Goal: Information Seeking & Learning: Learn about a topic

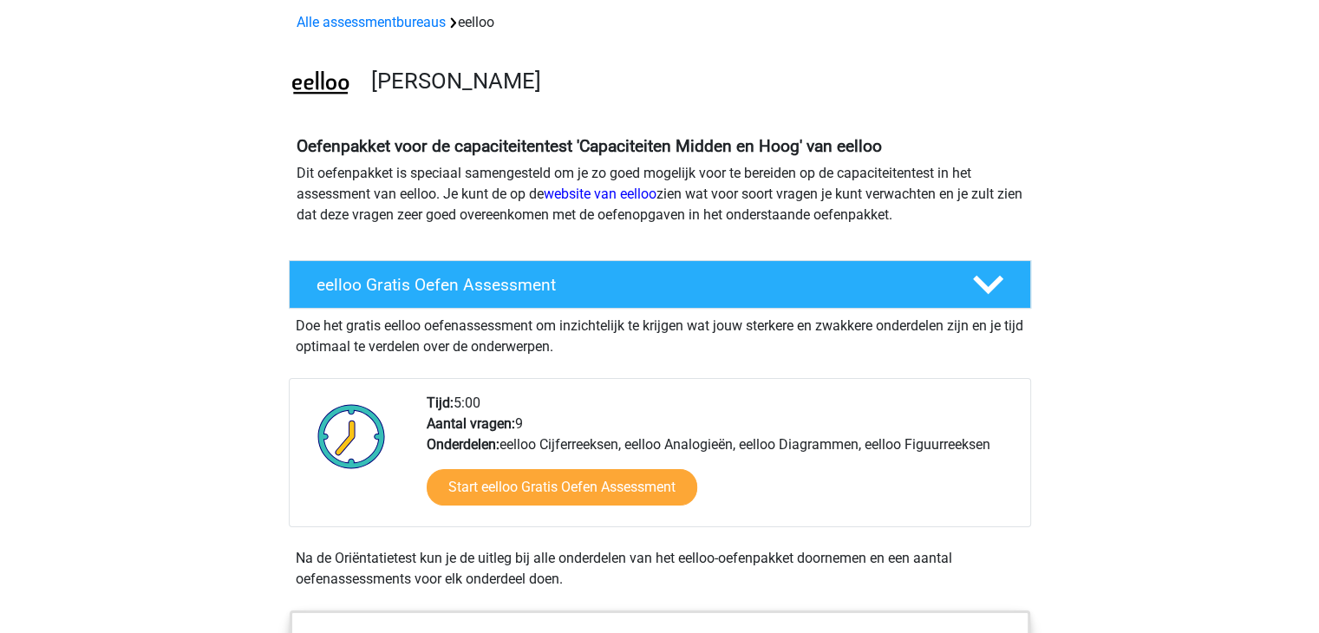
scroll to position [76, 0]
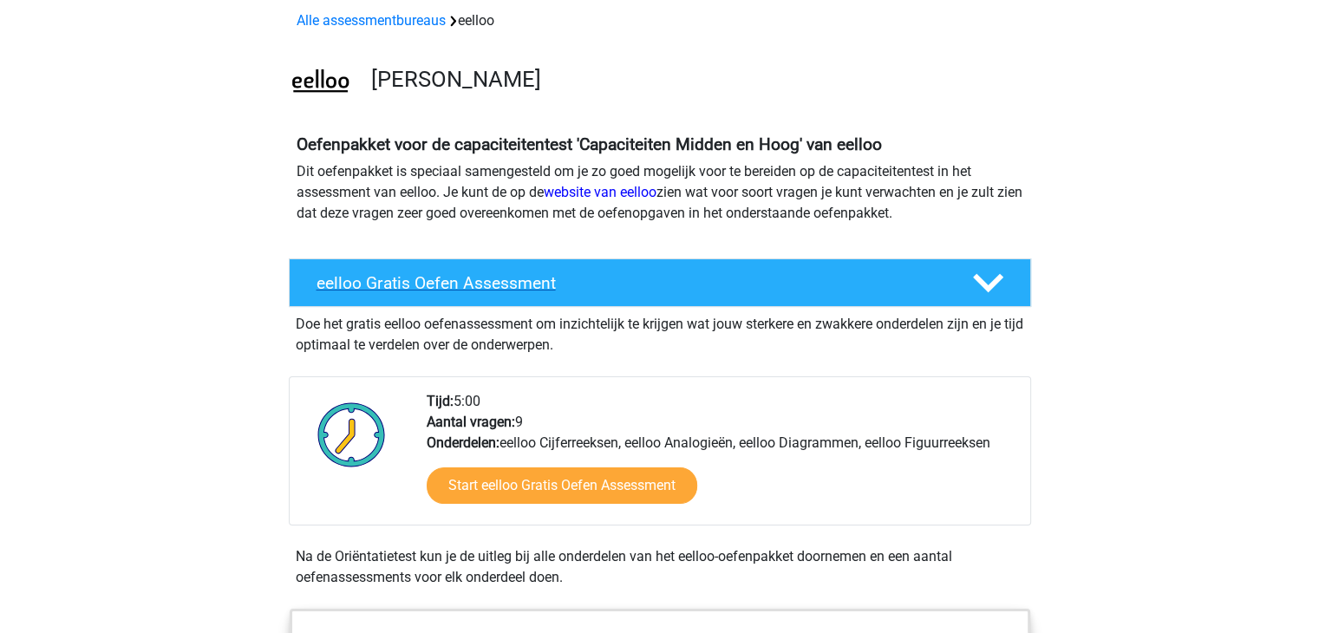
click at [455, 261] on div "eelloo Gratis Oefen Assessment" at bounding box center [660, 282] width 742 height 49
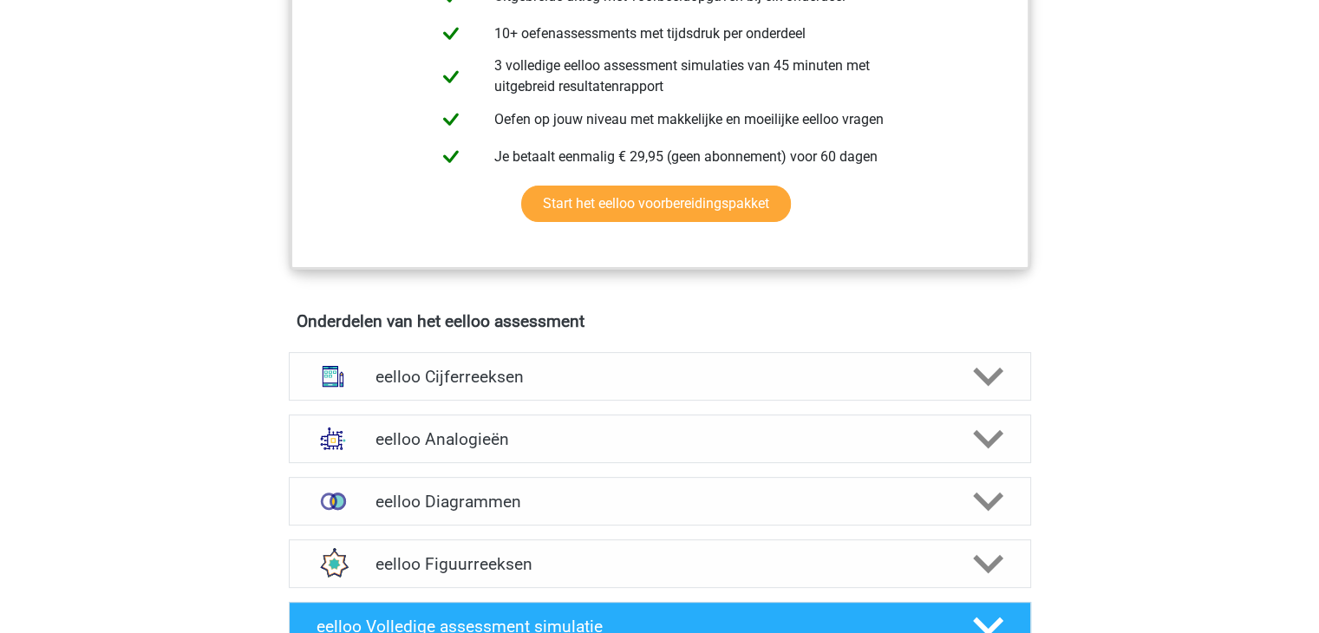
scroll to position [513, 0]
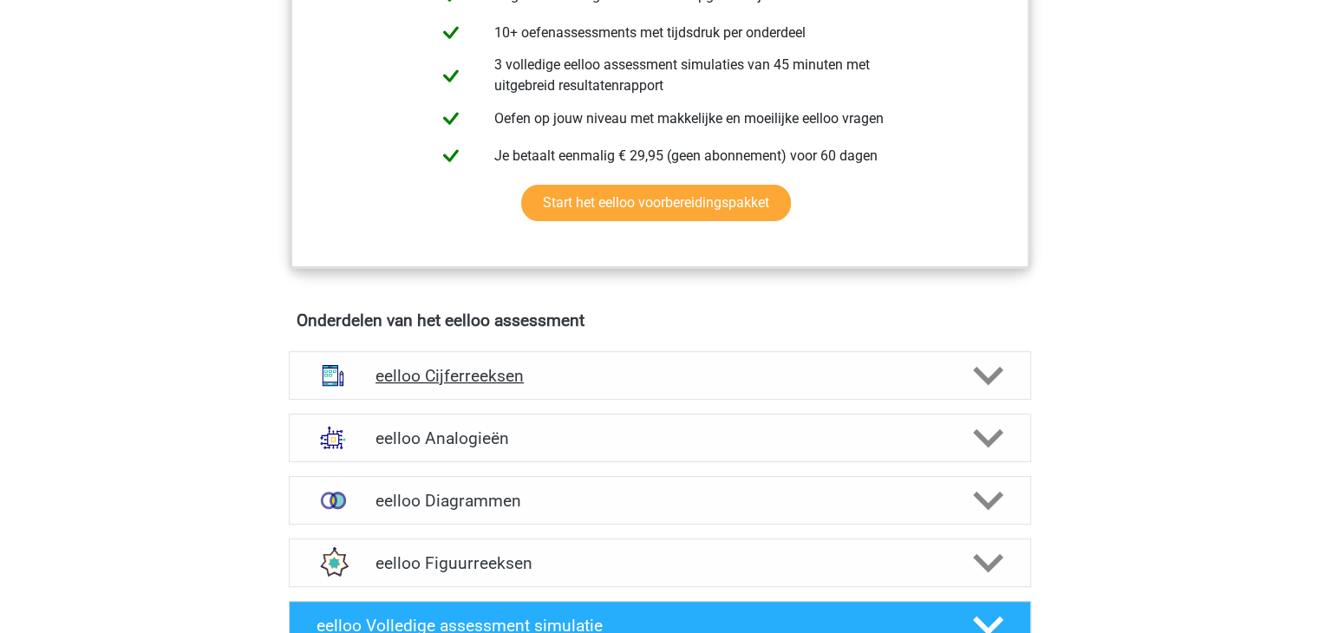
click at [430, 381] on h4 "eelloo Cijferreeksen" at bounding box center [659, 376] width 568 height 20
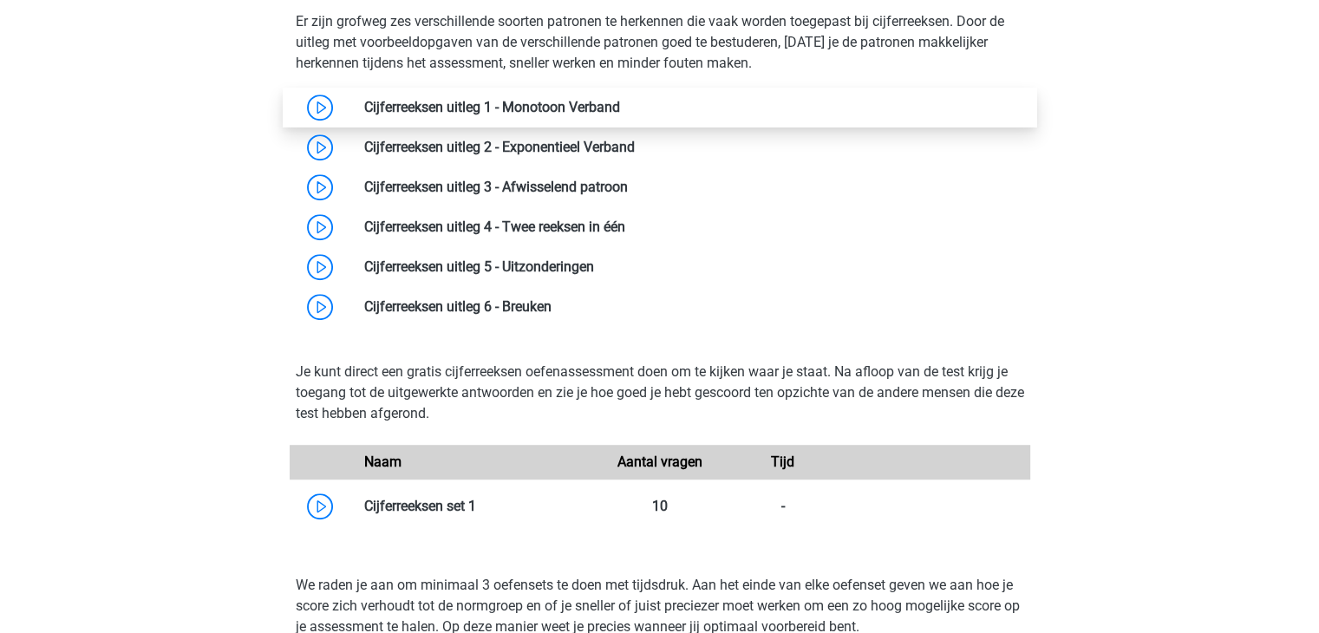
scroll to position [915, 0]
click at [620, 115] on link at bounding box center [620, 107] width 0 height 16
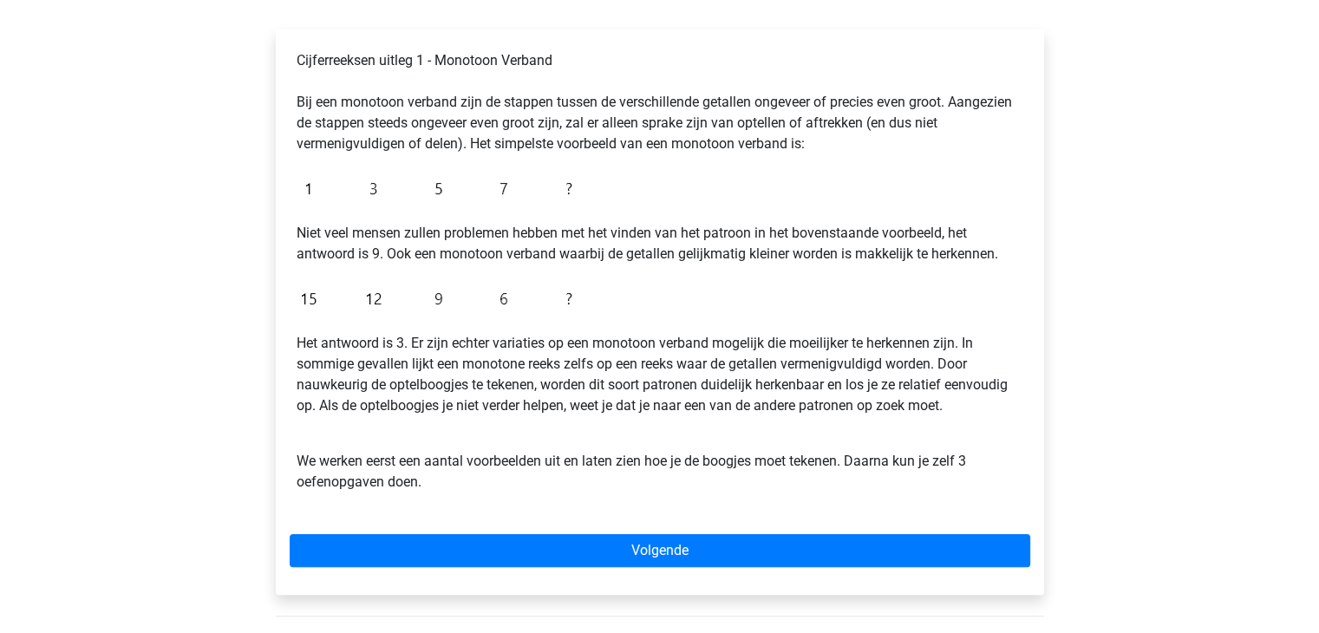
scroll to position [270, 0]
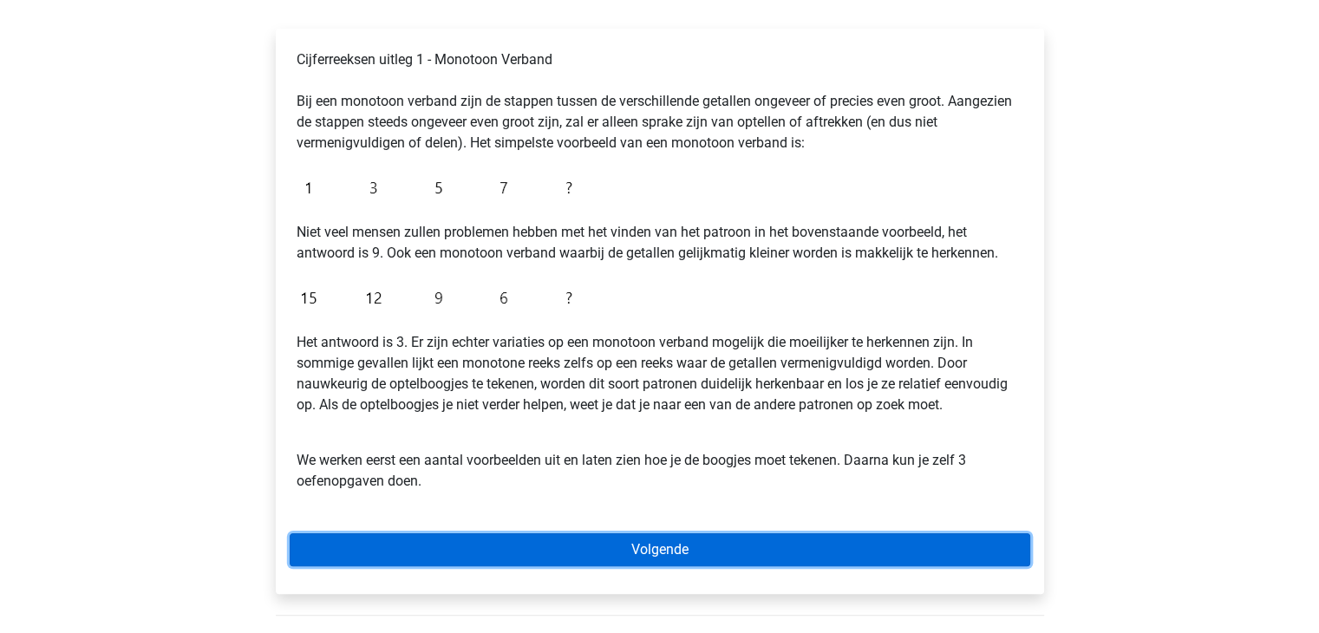
click at [534, 553] on link "Volgende" at bounding box center [660, 549] width 740 height 33
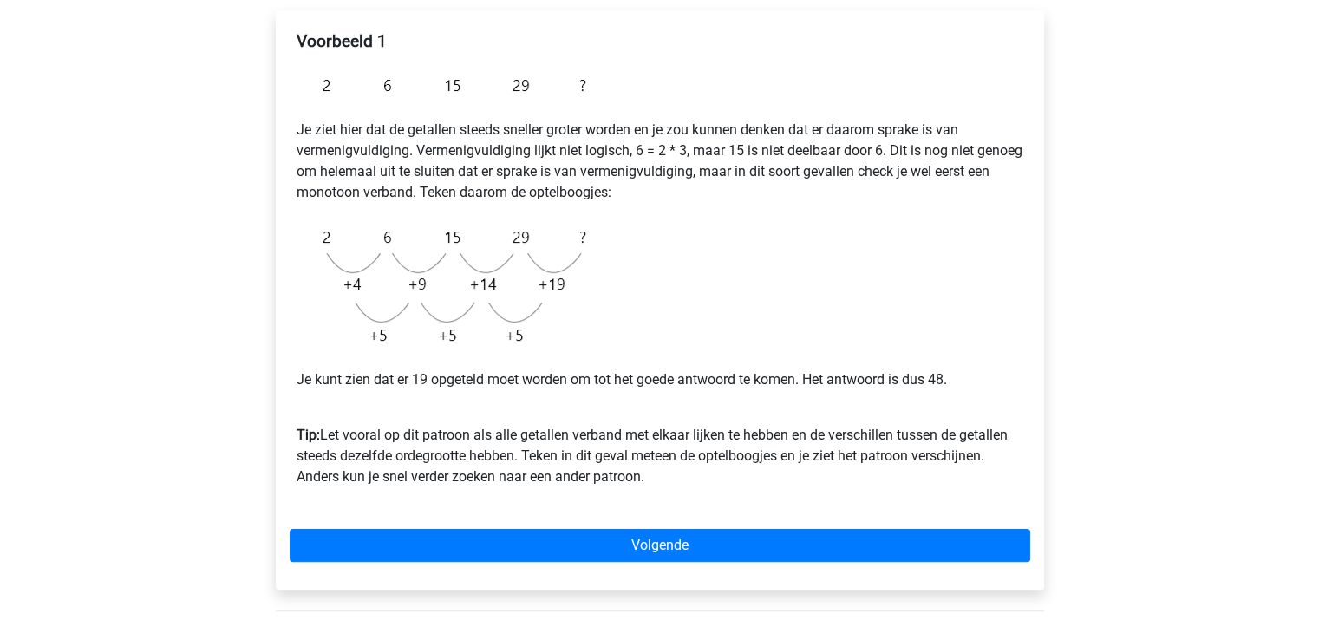
scroll to position [288, 0]
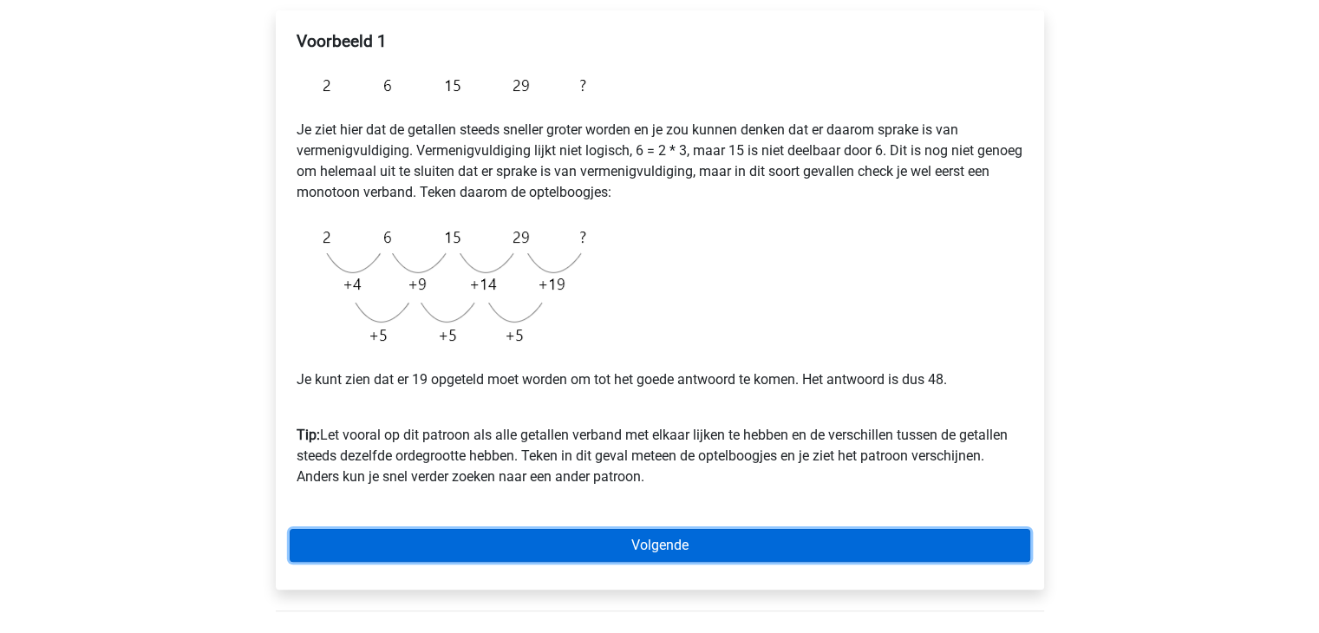
click at [676, 537] on link "Volgende" at bounding box center [660, 545] width 740 height 33
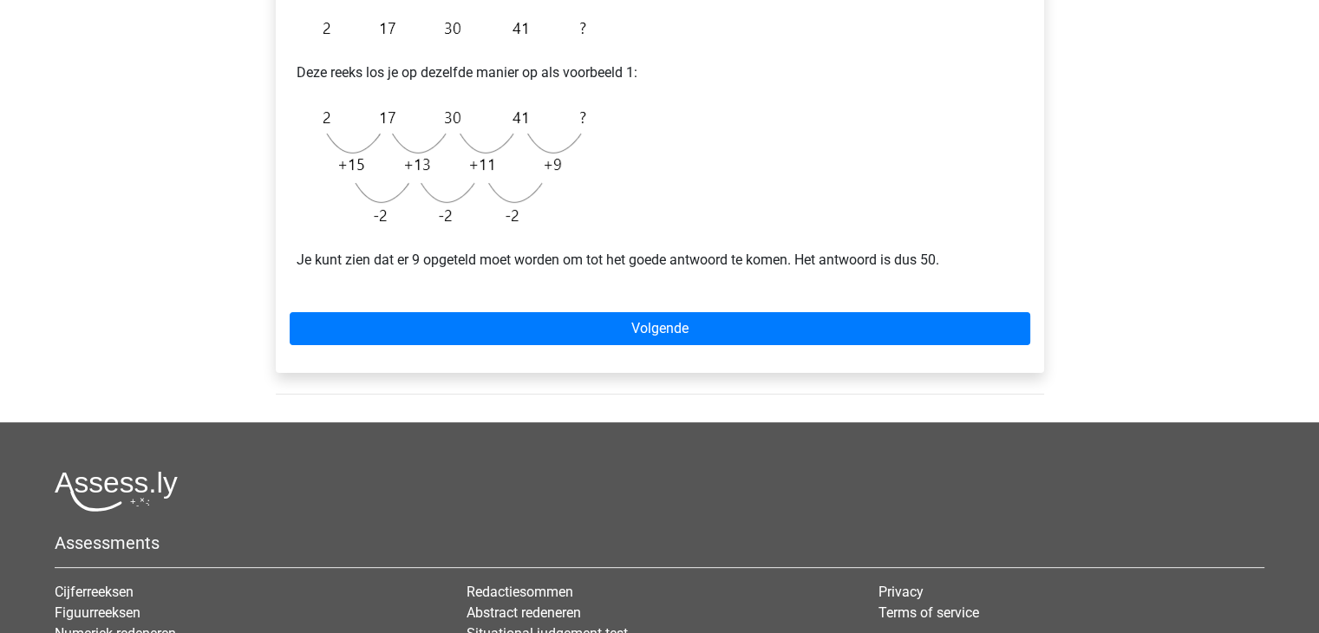
scroll to position [381, 0]
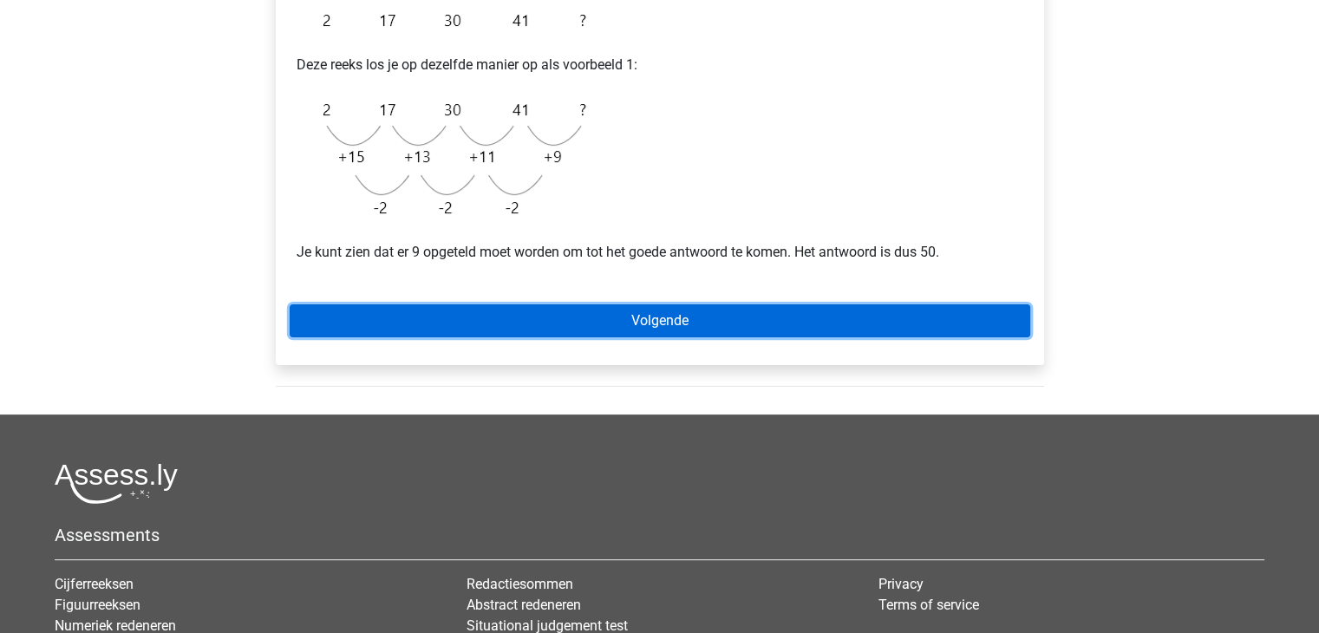
click at [694, 310] on link "Volgende" at bounding box center [660, 320] width 740 height 33
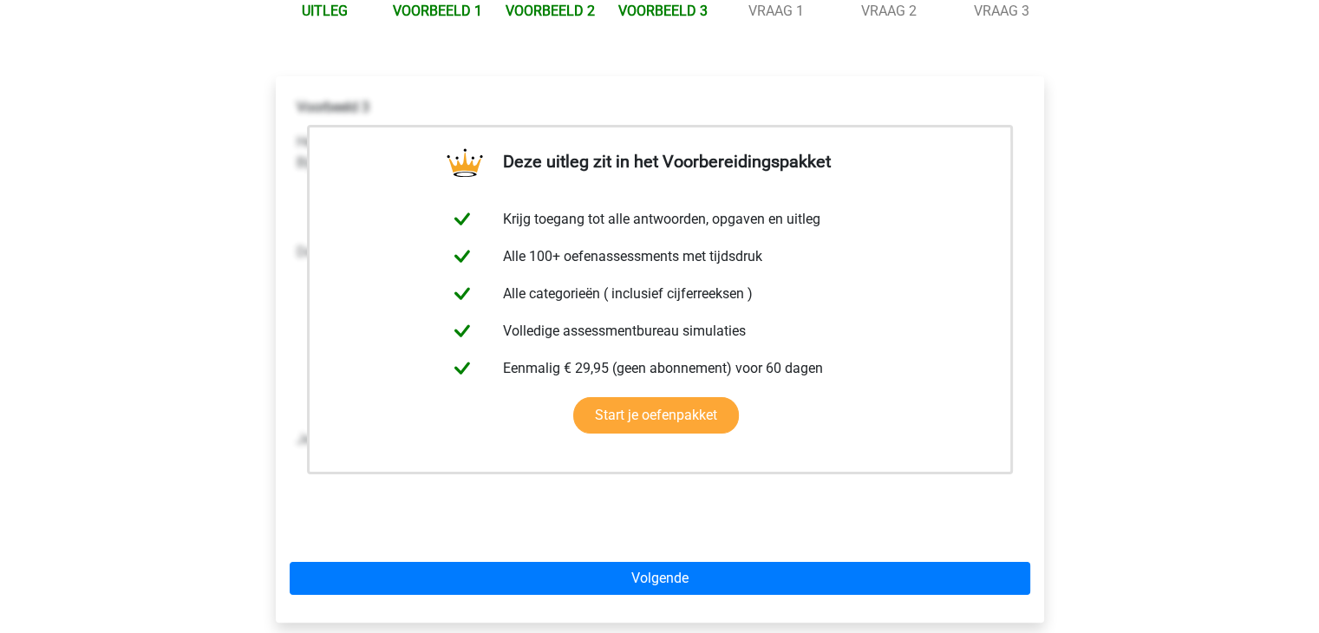
scroll to position [224, 0]
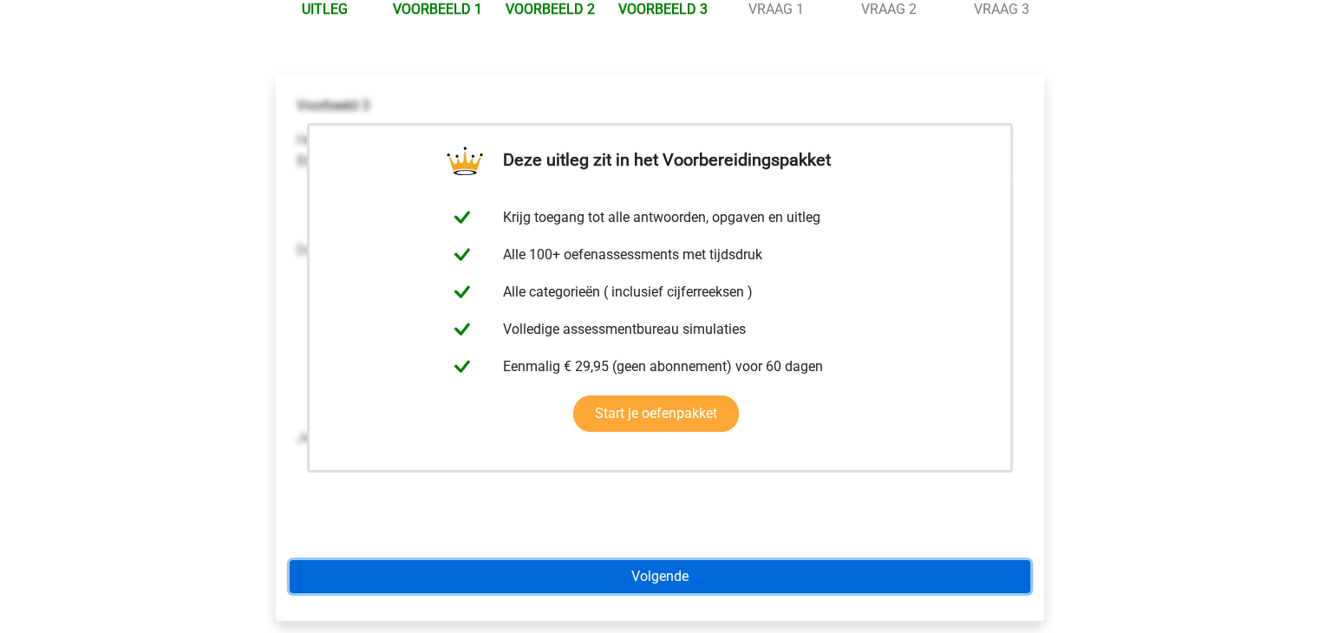
click at [680, 567] on link "Volgende" at bounding box center [660, 576] width 740 height 33
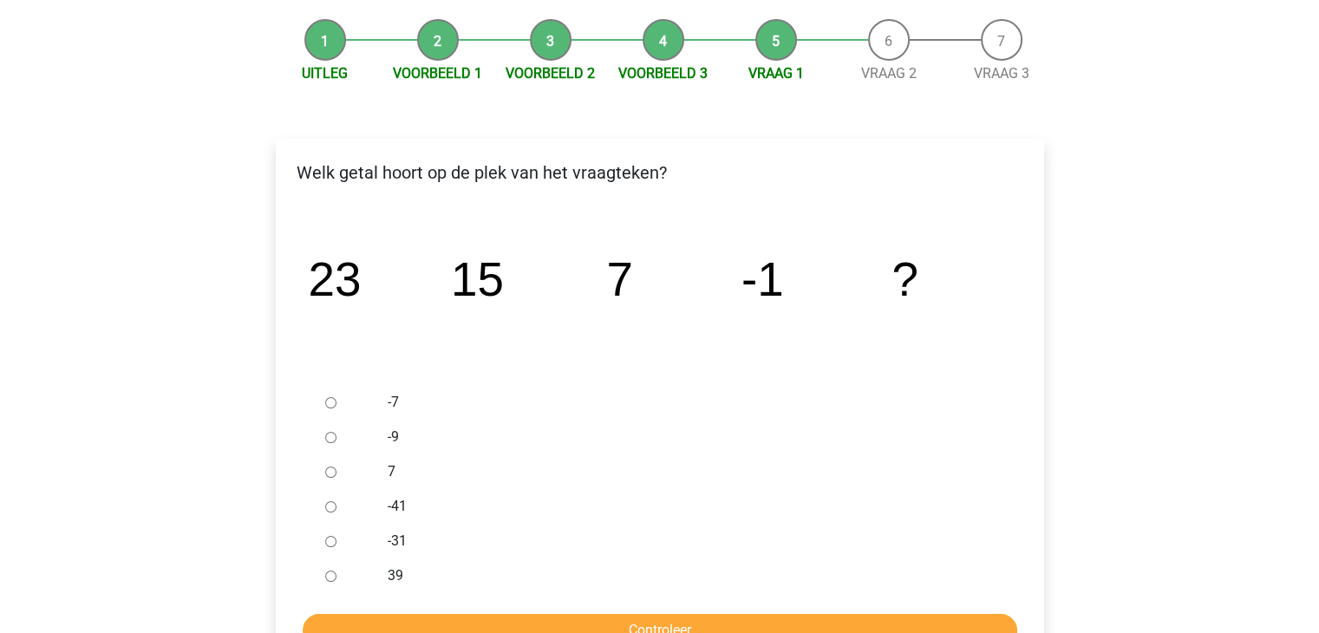
scroll to position [162, 0]
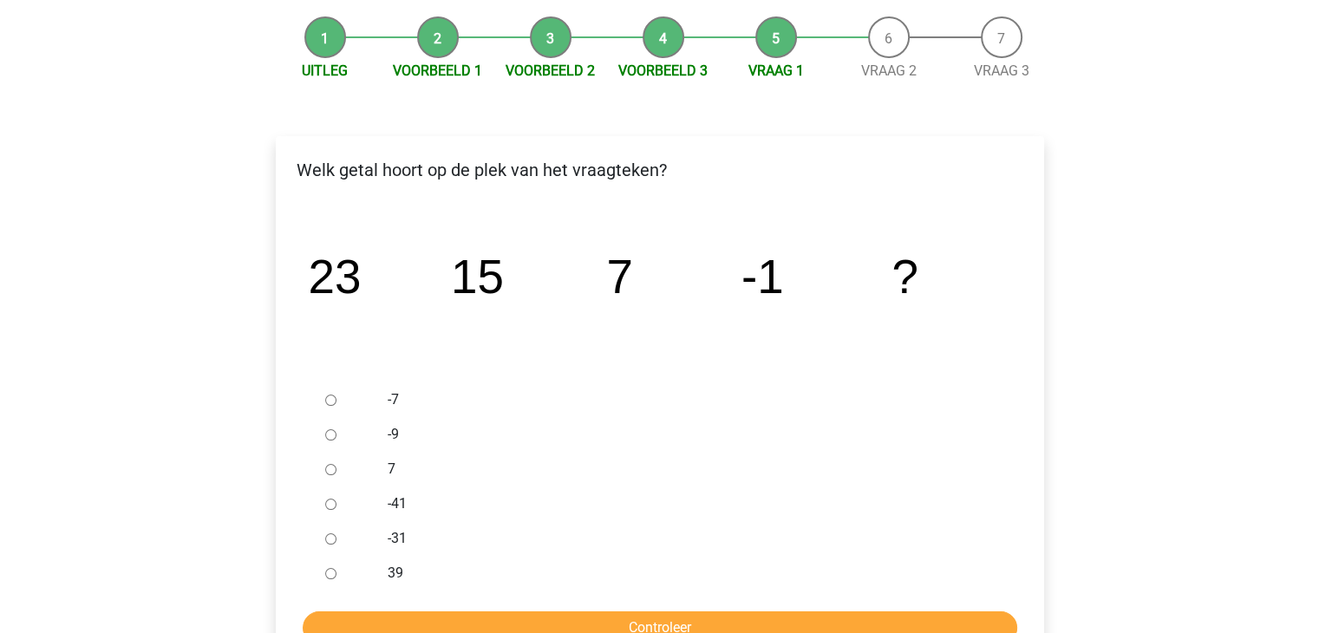
click at [325, 430] on input "-9" at bounding box center [330, 434] width 11 height 11
radio input "true"
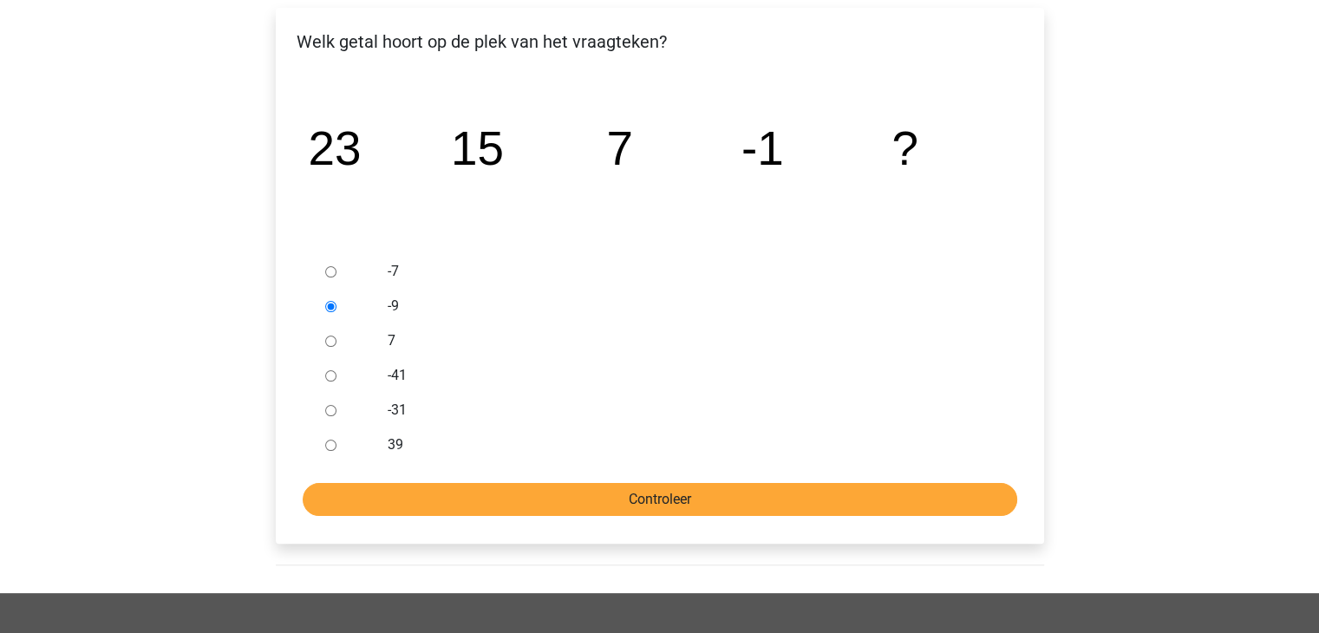
scroll to position [296, 0]
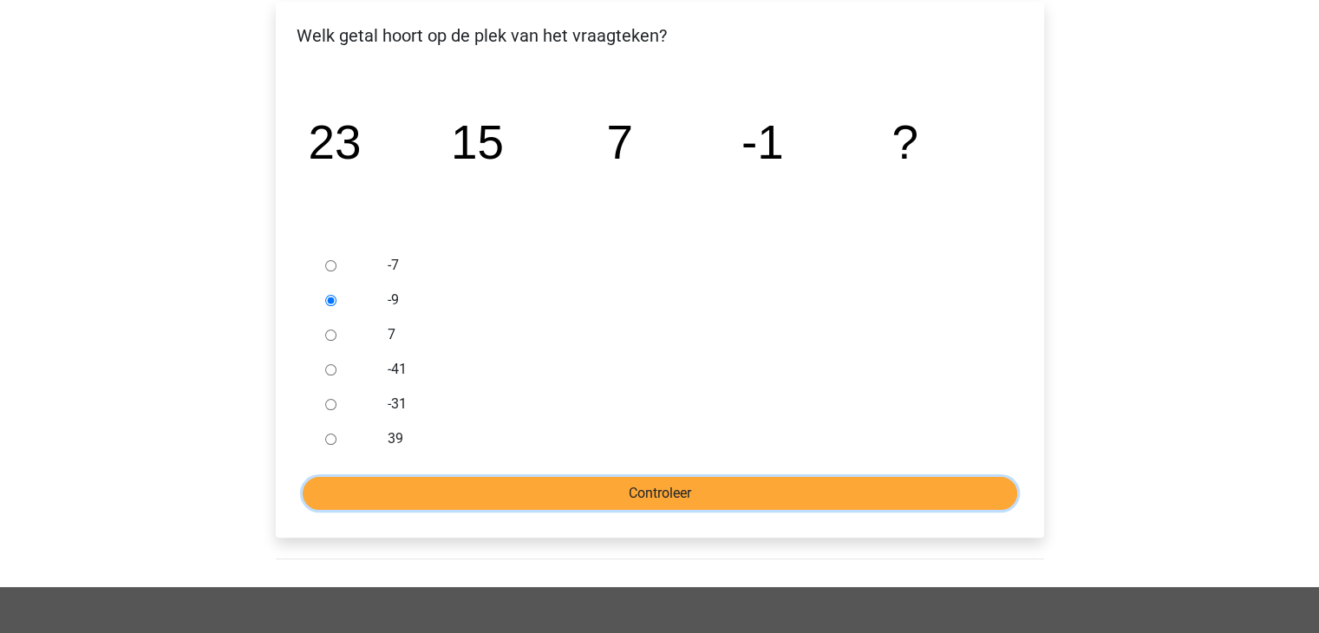
click at [623, 498] on input "Controleer" at bounding box center [660, 493] width 714 height 33
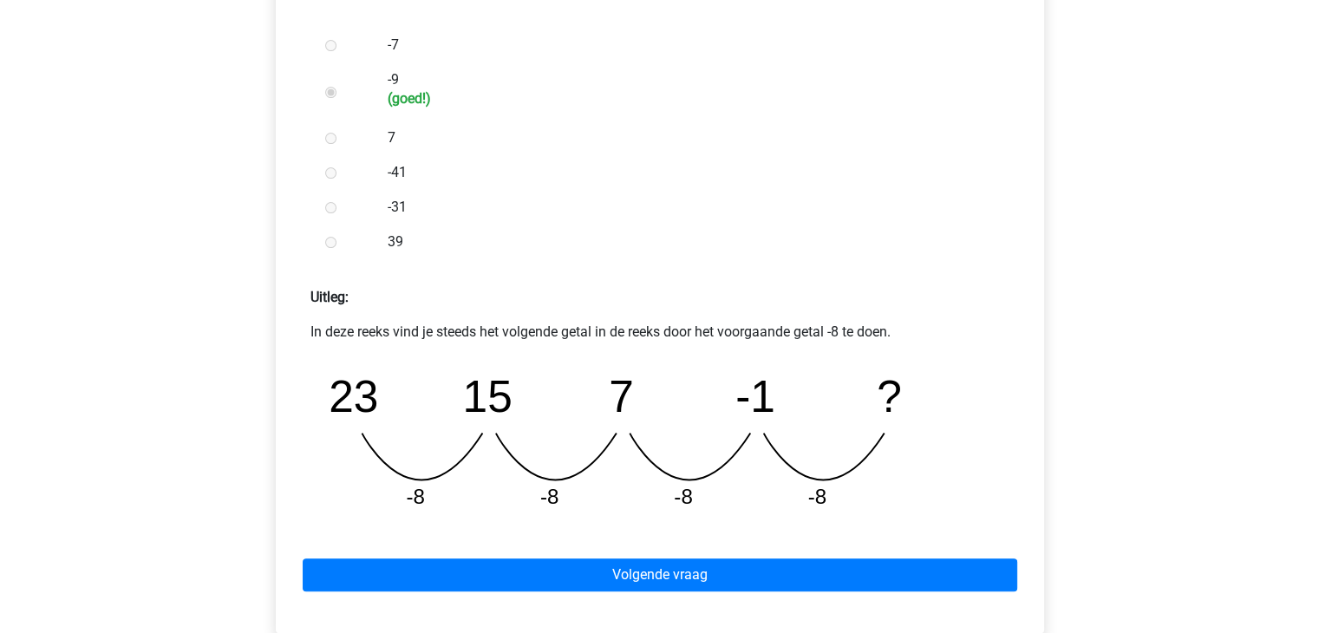
scroll to position [519, 0]
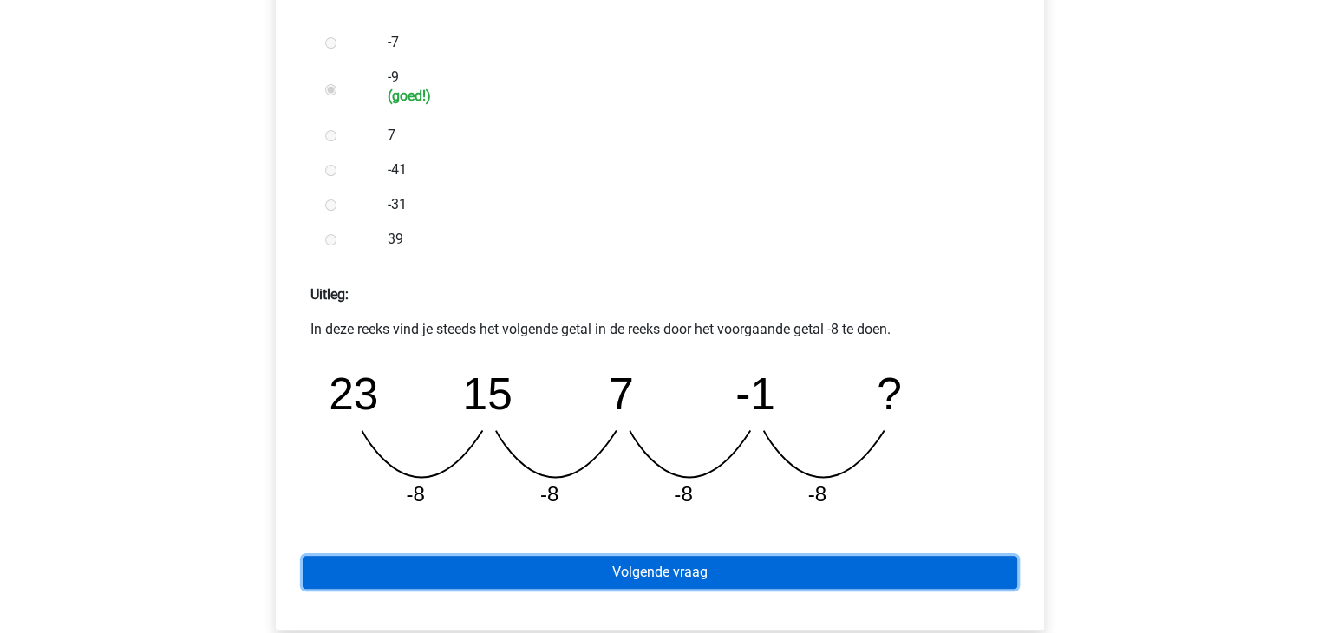
click at [607, 585] on link "Volgende vraag" at bounding box center [660, 572] width 714 height 33
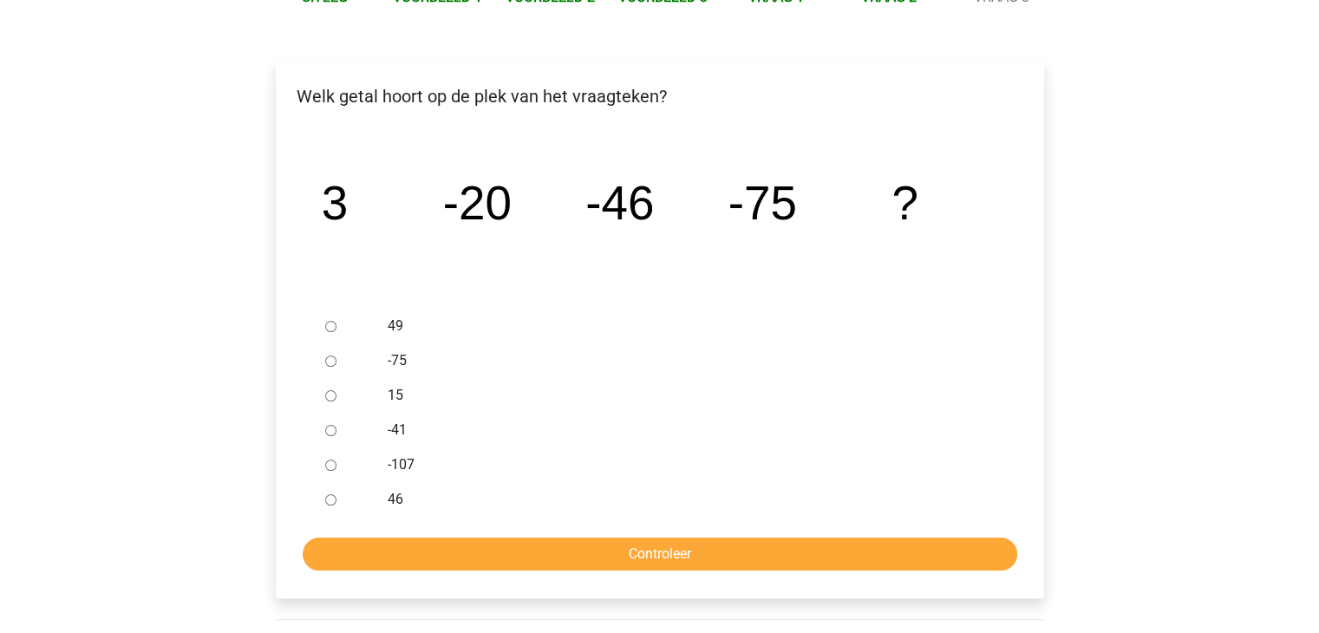
scroll to position [238, 0]
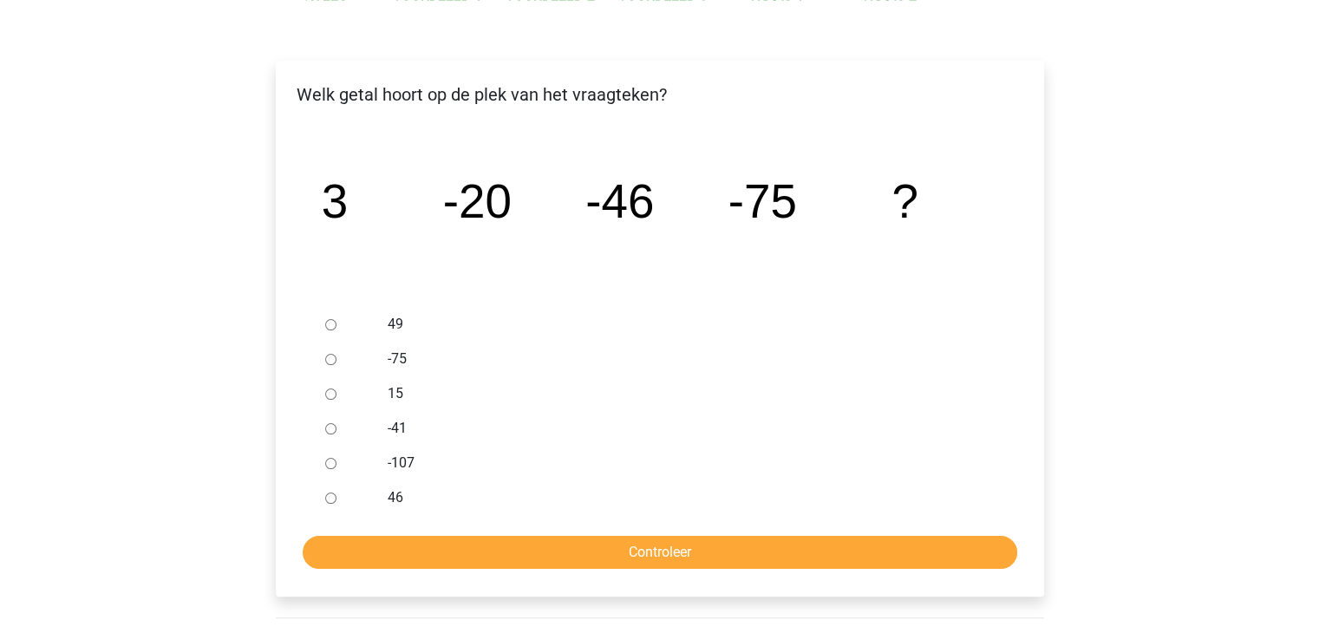
click at [331, 462] on input "-107" at bounding box center [330, 463] width 11 height 11
radio input "true"
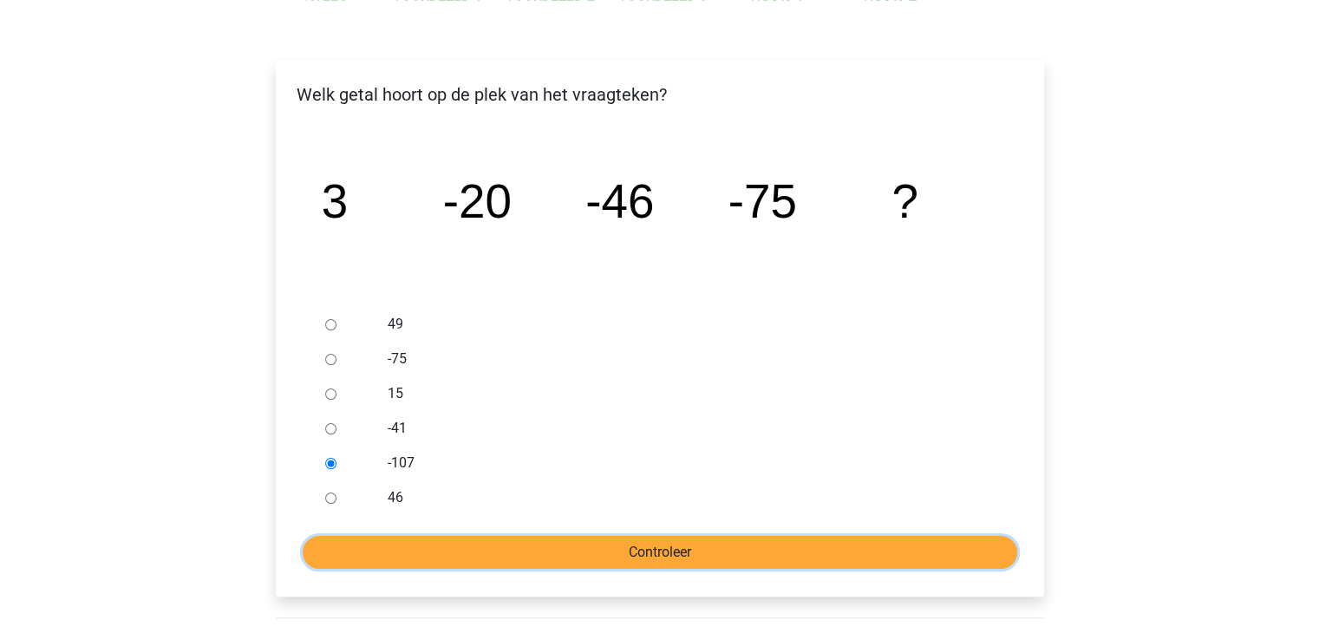
click at [452, 555] on input "Controleer" at bounding box center [660, 552] width 714 height 33
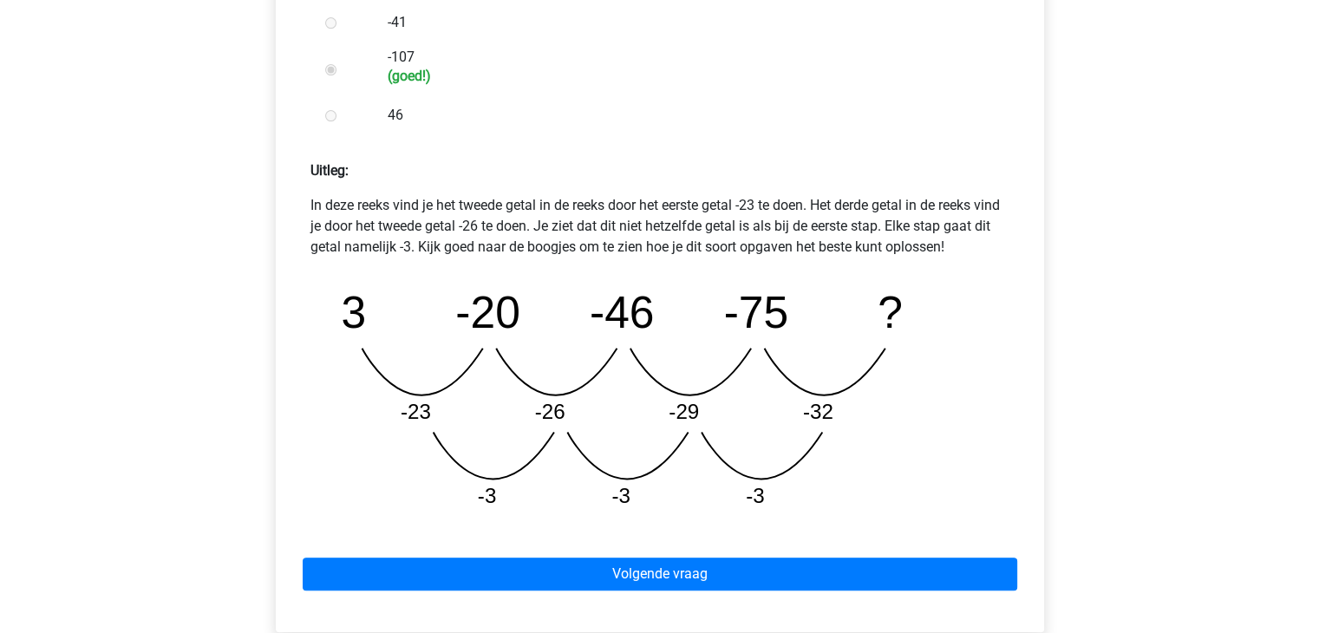
scroll to position [644, 0]
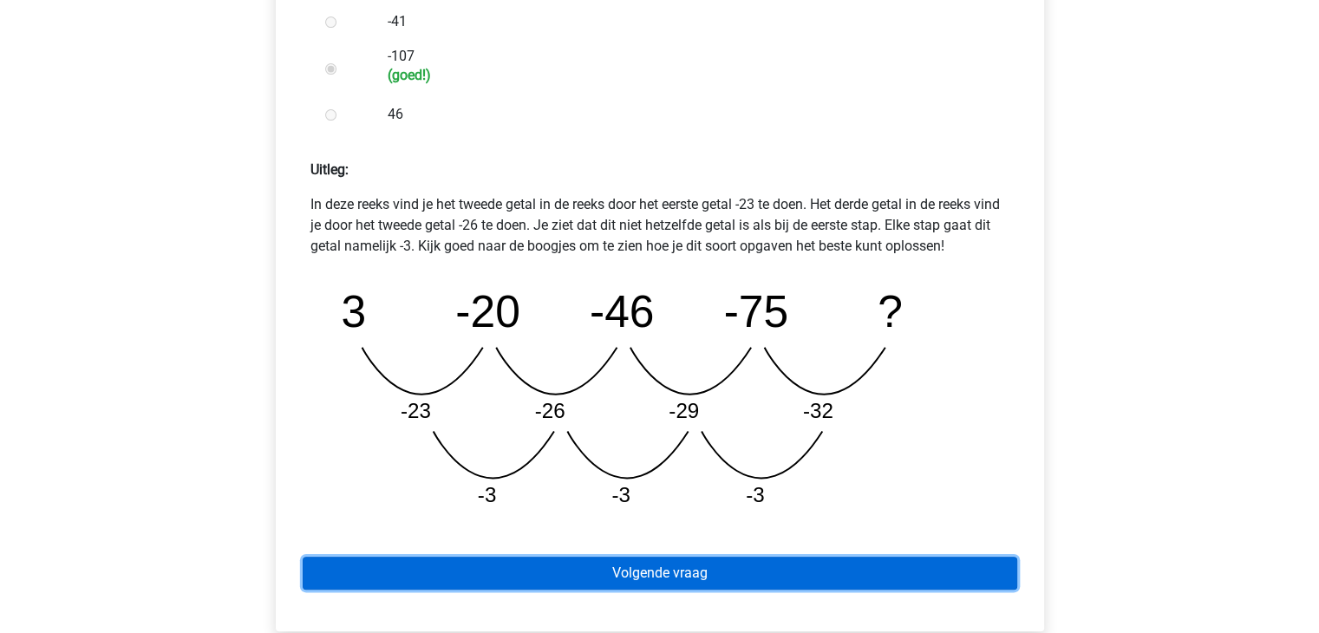
click at [700, 574] on link "Volgende vraag" at bounding box center [660, 573] width 714 height 33
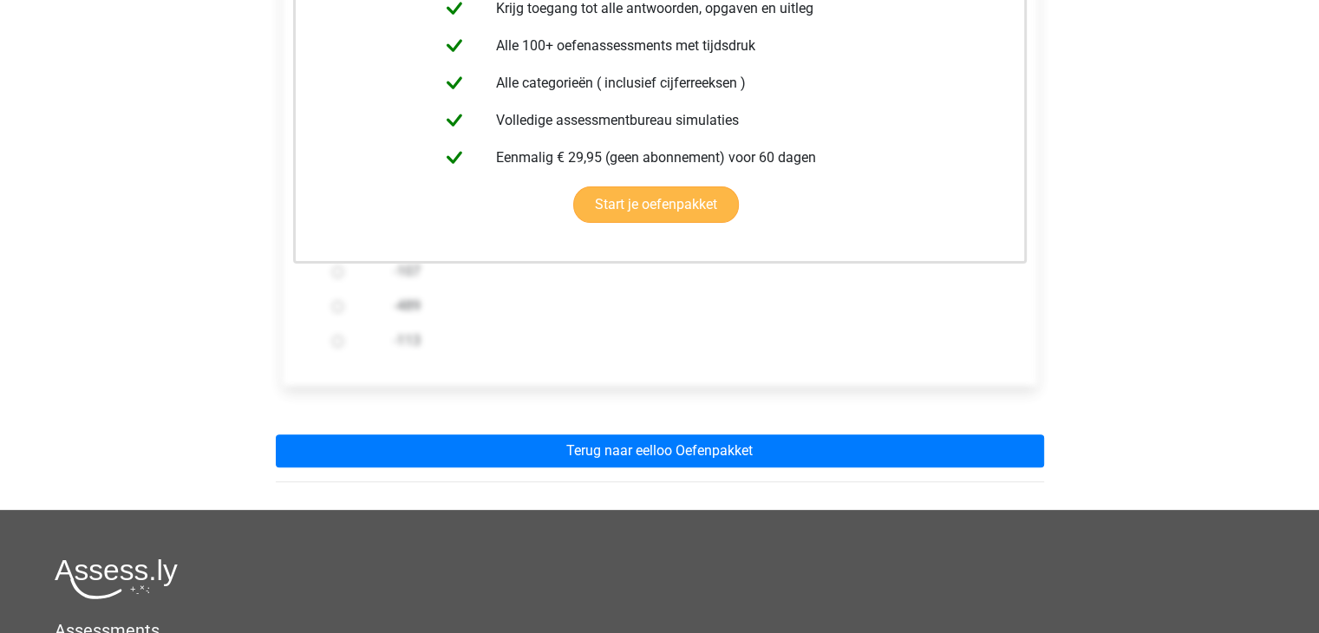
scroll to position [413, 0]
